Goal: Information Seeking & Learning: Learn about a topic

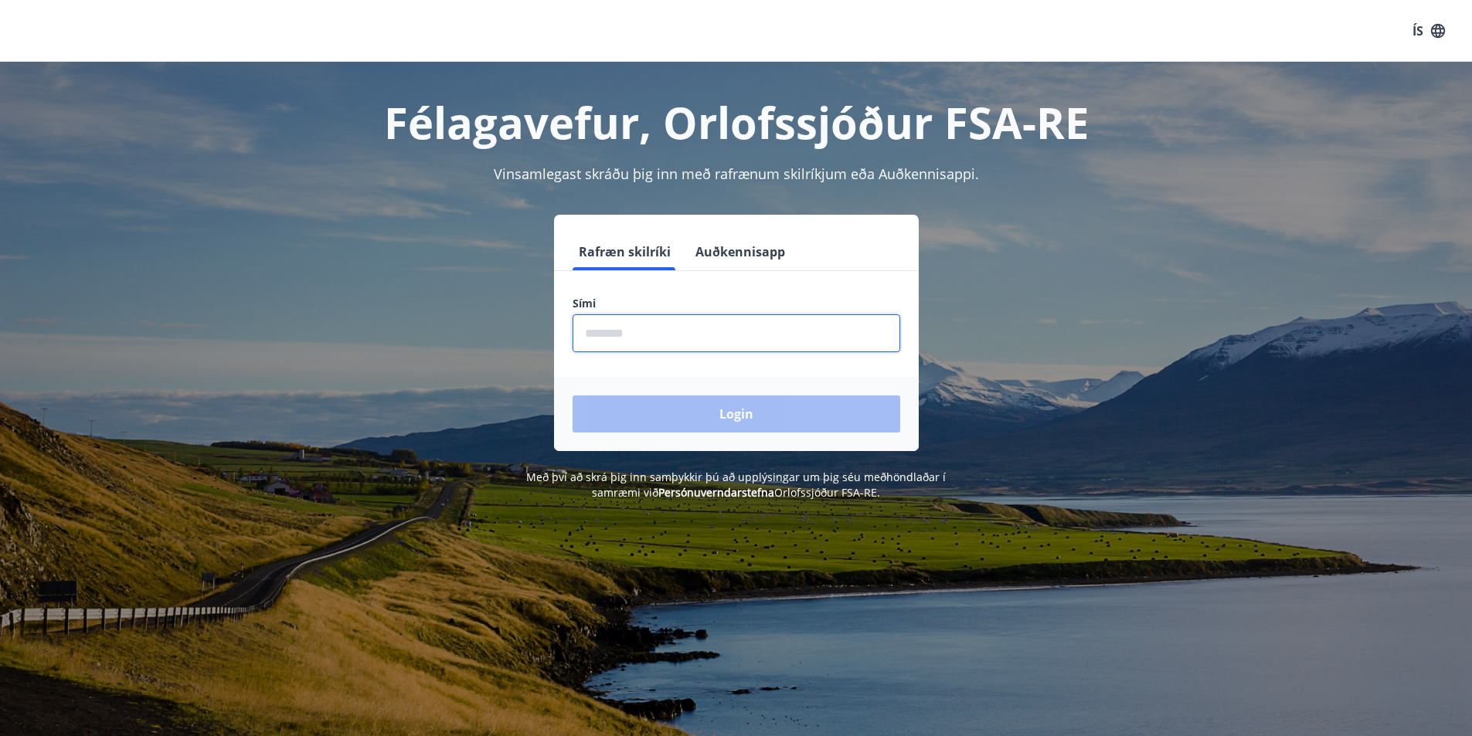
click at [623, 340] on input "phone" at bounding box center [736, 333] width 328 height 38
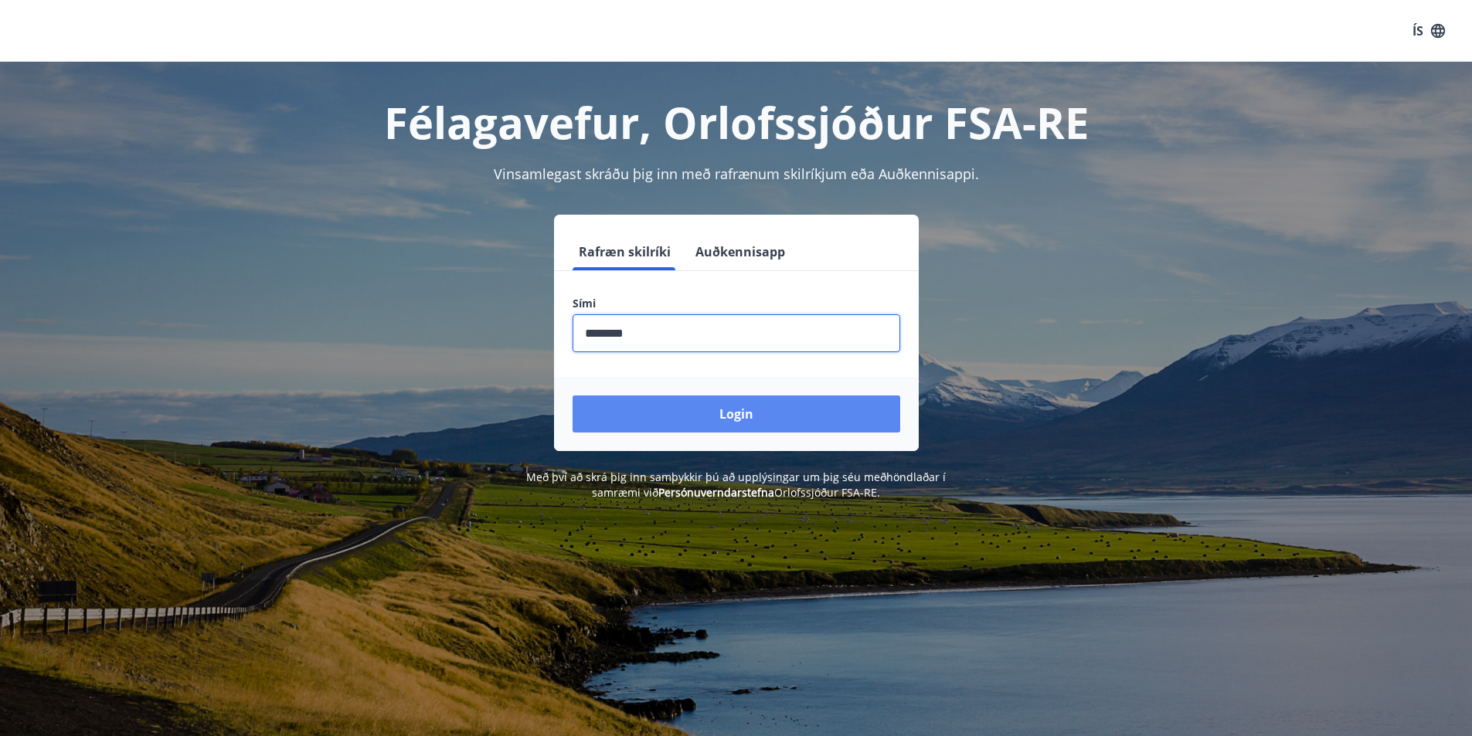
type input "********"
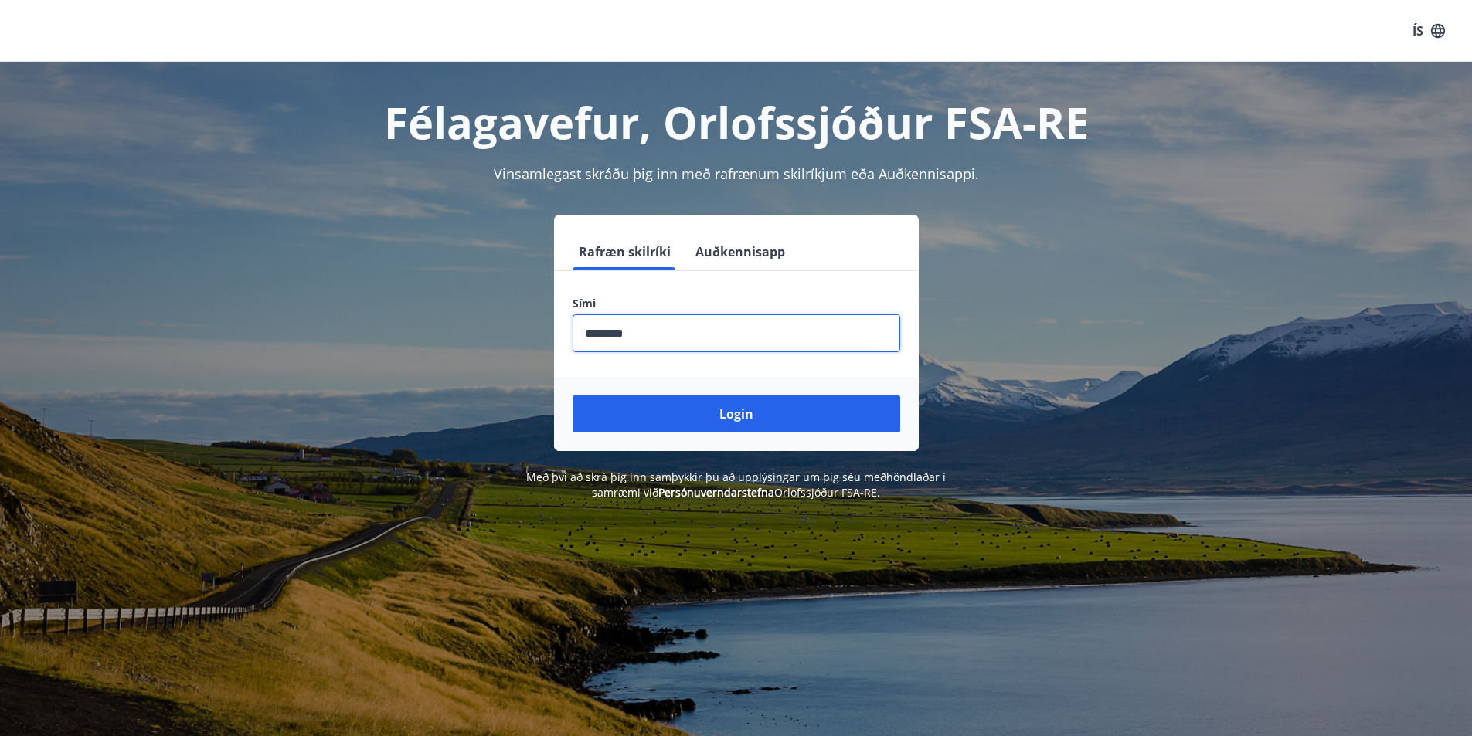
drag, startPoint x: 709, startPoint y: 421, endPoint x: 717, endPoint y: 420, distance: 7.8
click at [713, 420] on button "Login" at bounding box center [736, 414] width 328 height 37
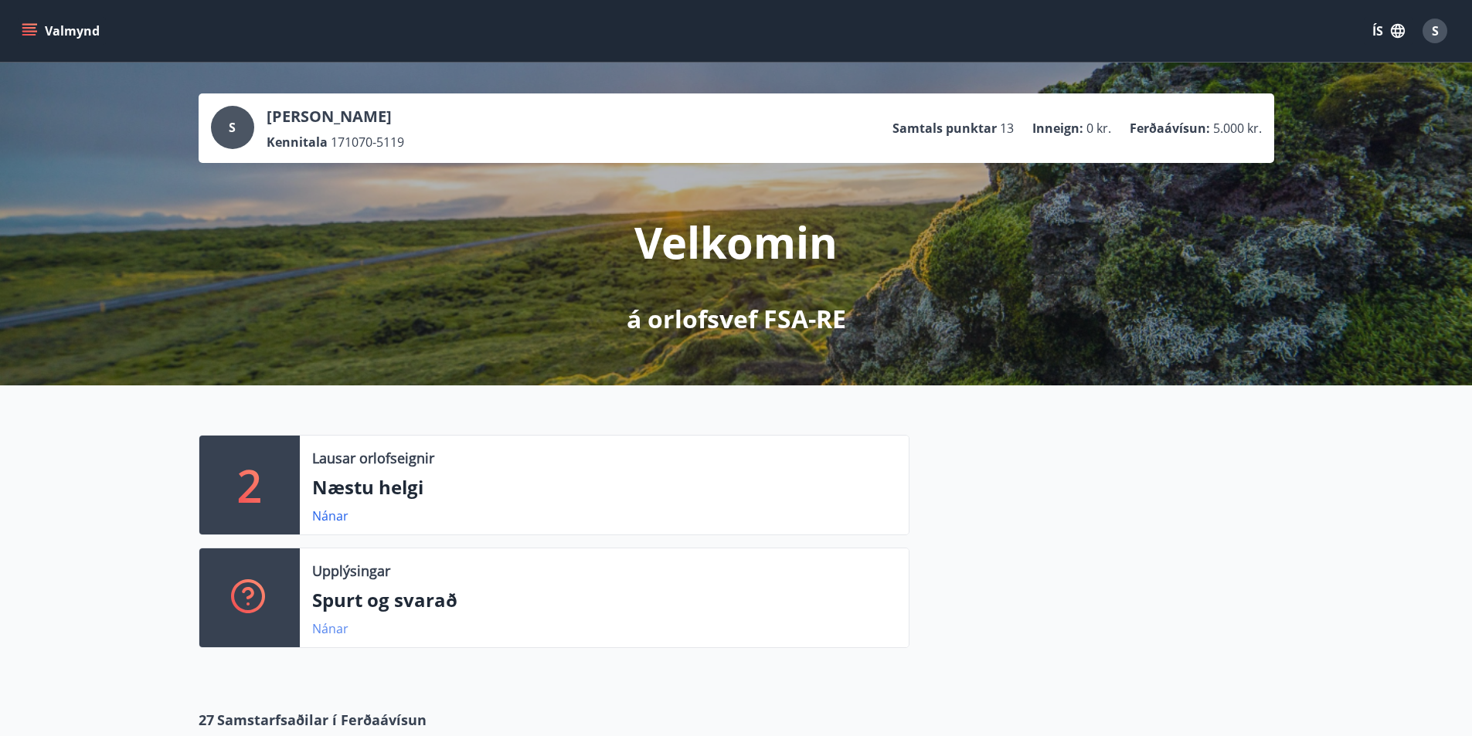
click at [331, 630] on link "Nánar" at bounding box center [330, 628] width 36 height 17
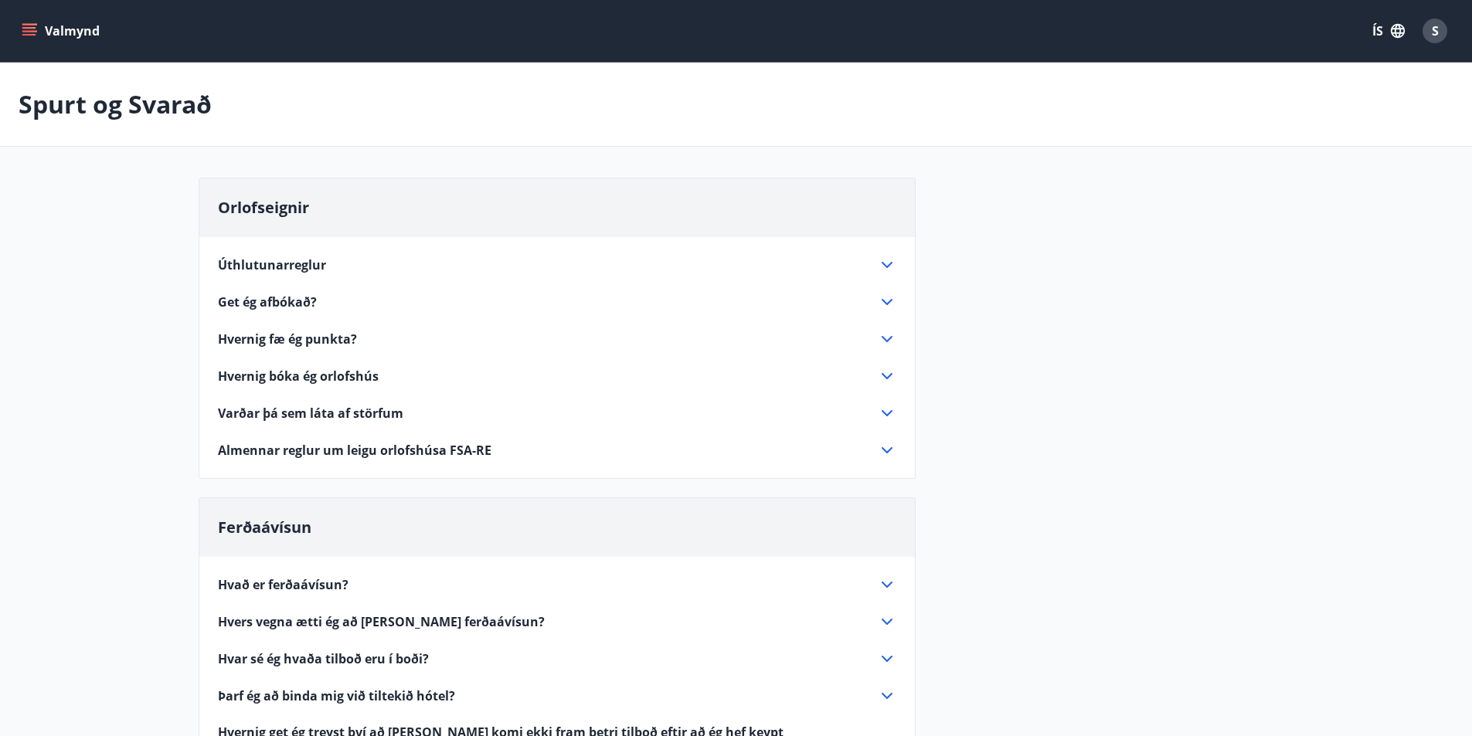
click at [885, 303] on icon at bounding box center [887, 302] width 11 height 6
